Goal: Transaction & Acquisition: Purchase product/service

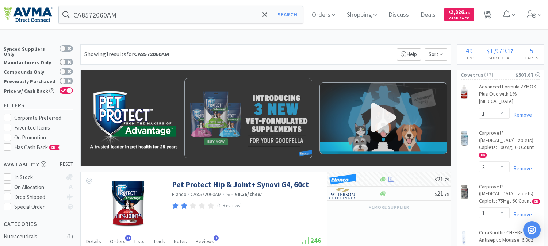
select select "1"
select select "3"
select select "1"
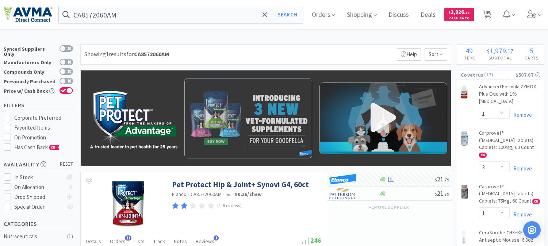
select select "5"
select select "1"
select select "2"
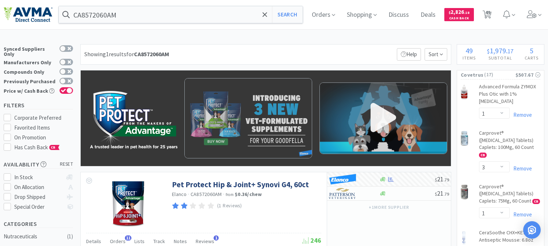
select select "3"
select select "2"
select select "1"
select select "2"
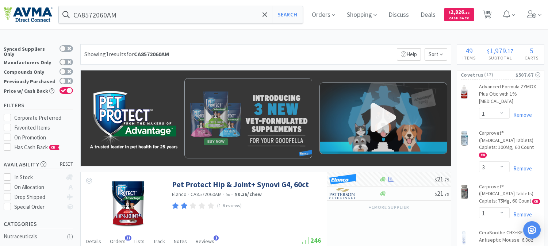
select select "2"
select select "1"
select select "2"
select select "4"
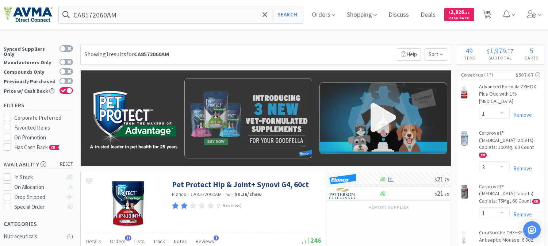
select select "1"
select select "2"
select select "4"
select select "1"
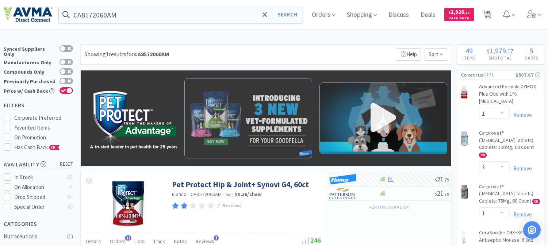
select select "1"
select select "2"
select select "1"
select select "3"
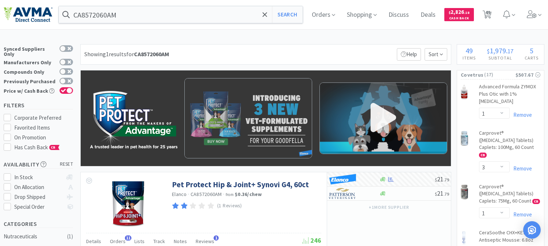
select select "1"
select select "5"
select select "2"
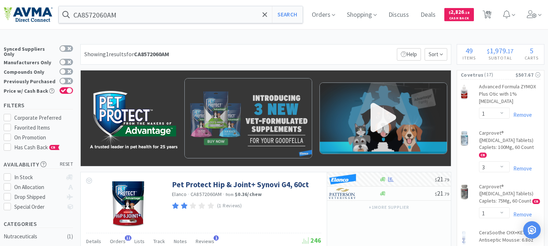
select select "1"
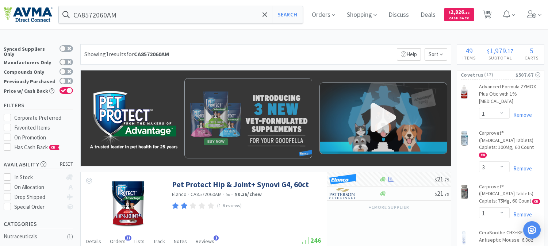
select select "1"
select select "6"
select select "2"
select select "1"
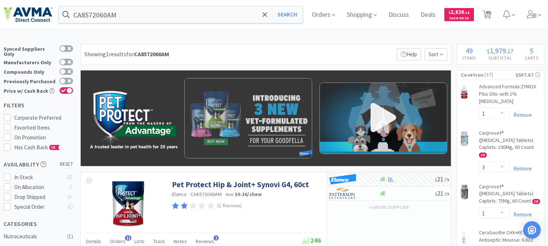
select select "1"
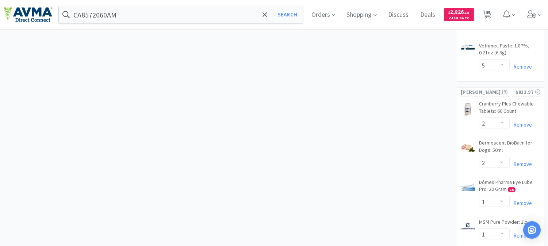
click at [127, 9] on input "CA8572060AM" at bounding box center [181, 14] width 244 height 17
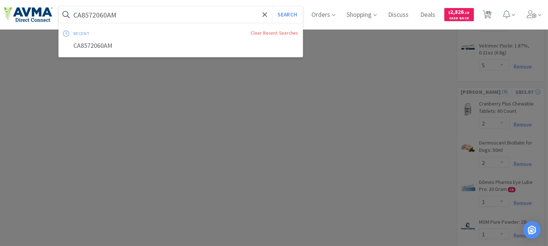
paste input "035022"
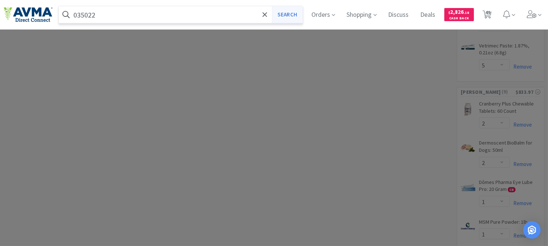
click at [298, 16] on button "Search" at bounding box center [287, 14] width 30 height 17
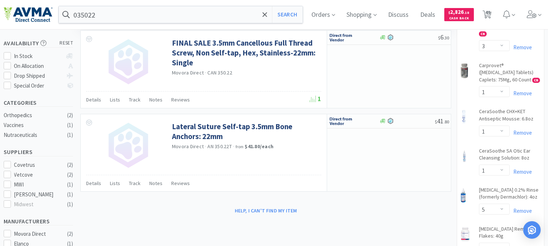
scroll to position [122, 0]
click at [114, 16] on input "035022" at bounding box center [181, 14] width 244 height 17
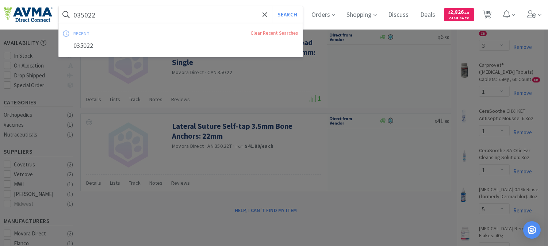
paste input "78678006"
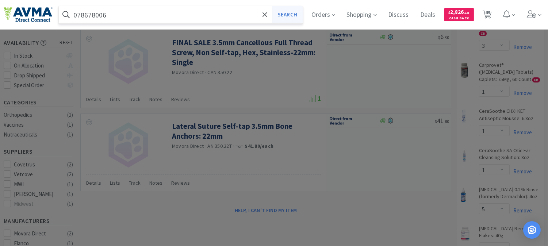
type input "078678006"
click at [295, 10] on button "Search" at bounding box center [287, 14] width 30 height 17
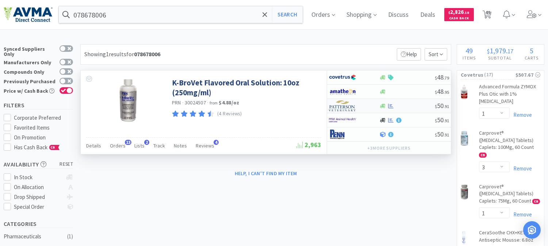
click at [336, 108] on img at bounding box center [342, 105] width 27 height 11
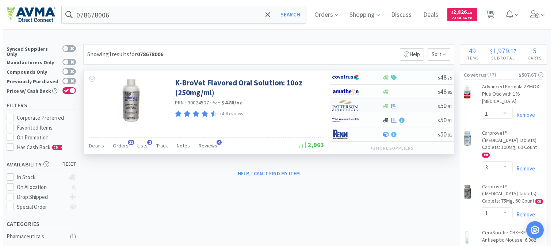
select select "1"
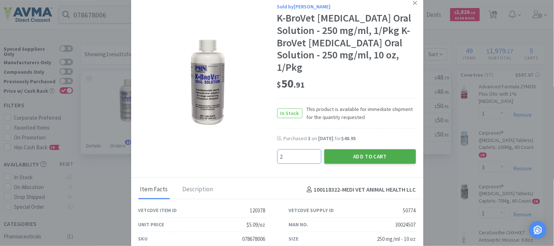
type input "2"
click at [338, 155] on button "Add to Cart" at bounding box center [370, 156] width 92 height 15
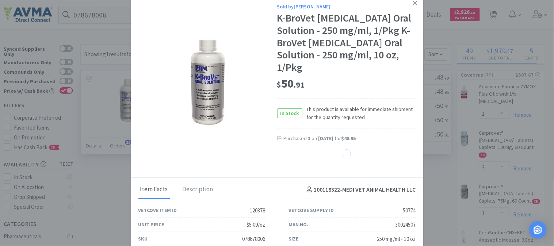
select select "2"
select select "1"
select select "6"
